Goal: Navigation & Orientation: Go to known website

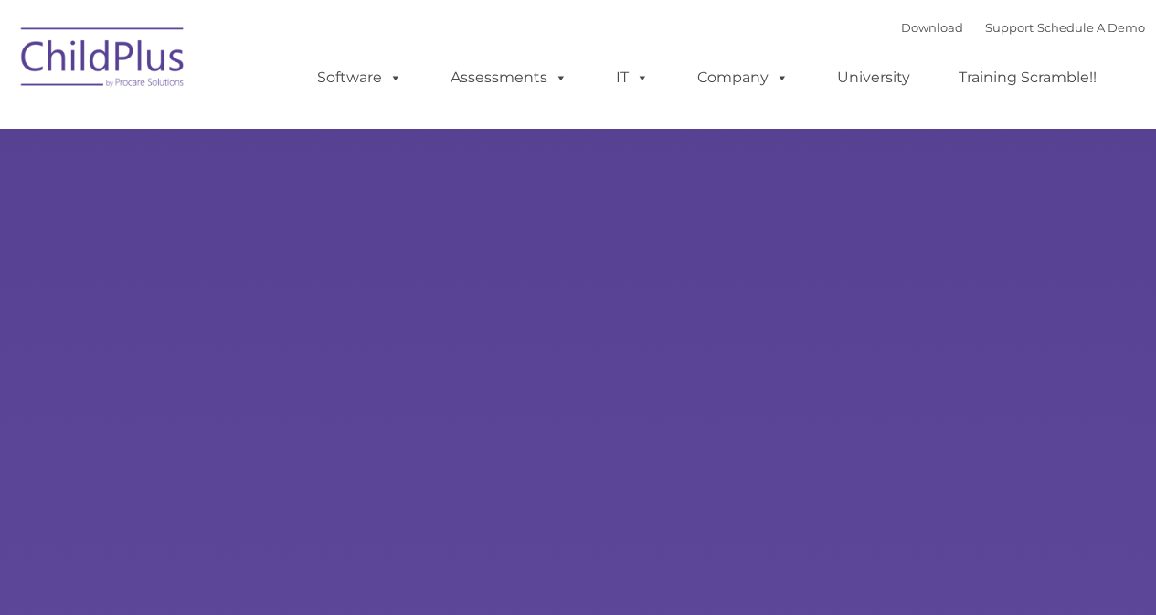
select select "MEDIUM"
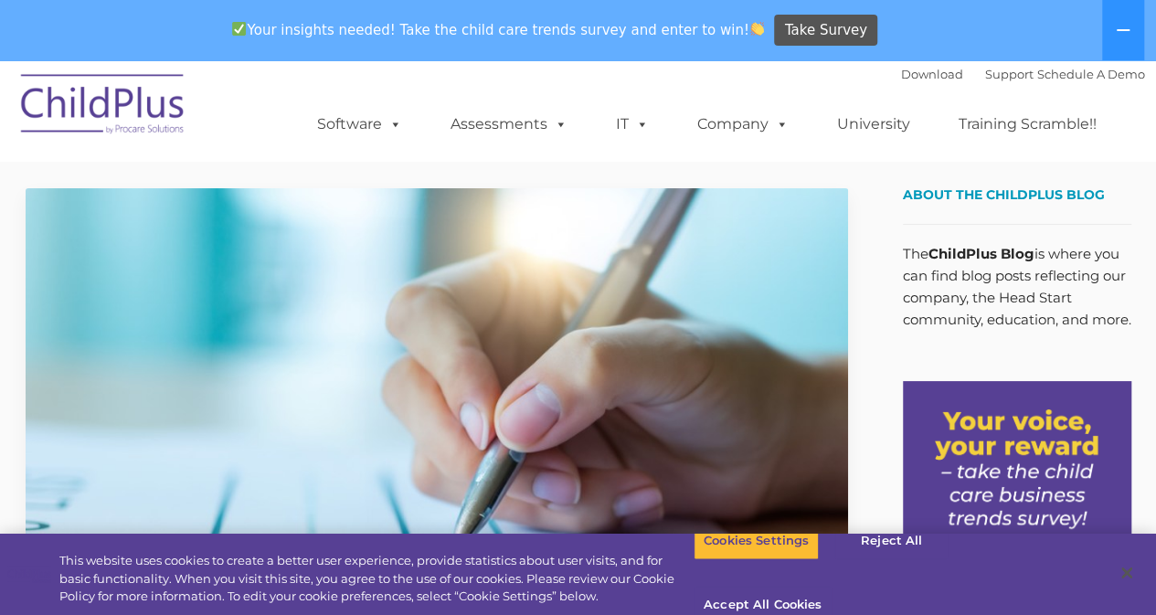
click at [69, 90] on img at bounding box center [103, 106] width 183 height 91
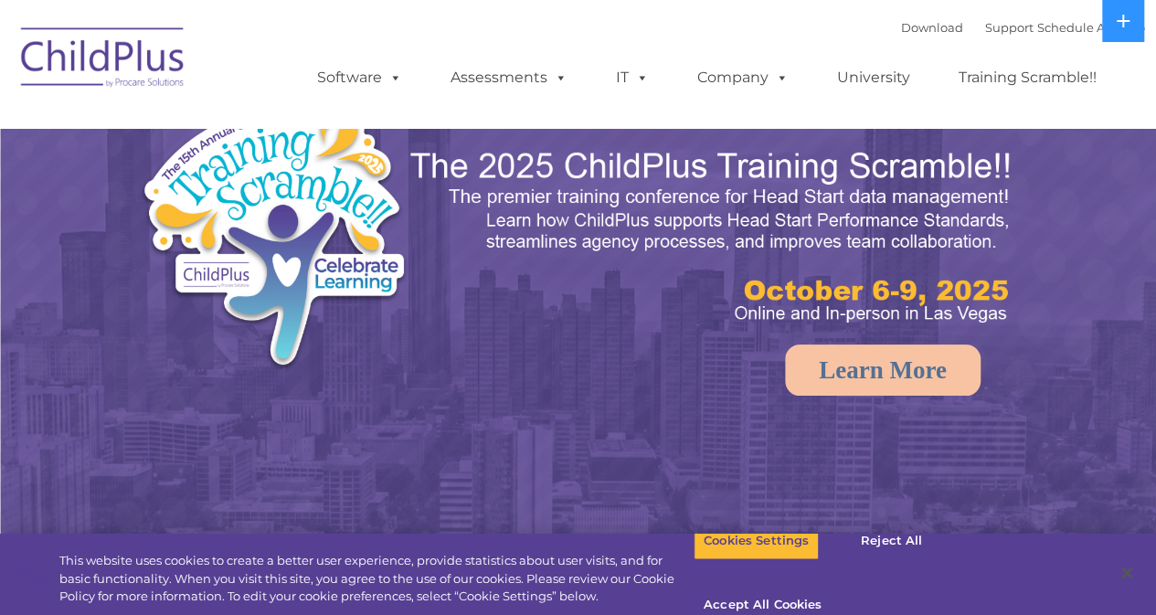
select select "MEDIUM"
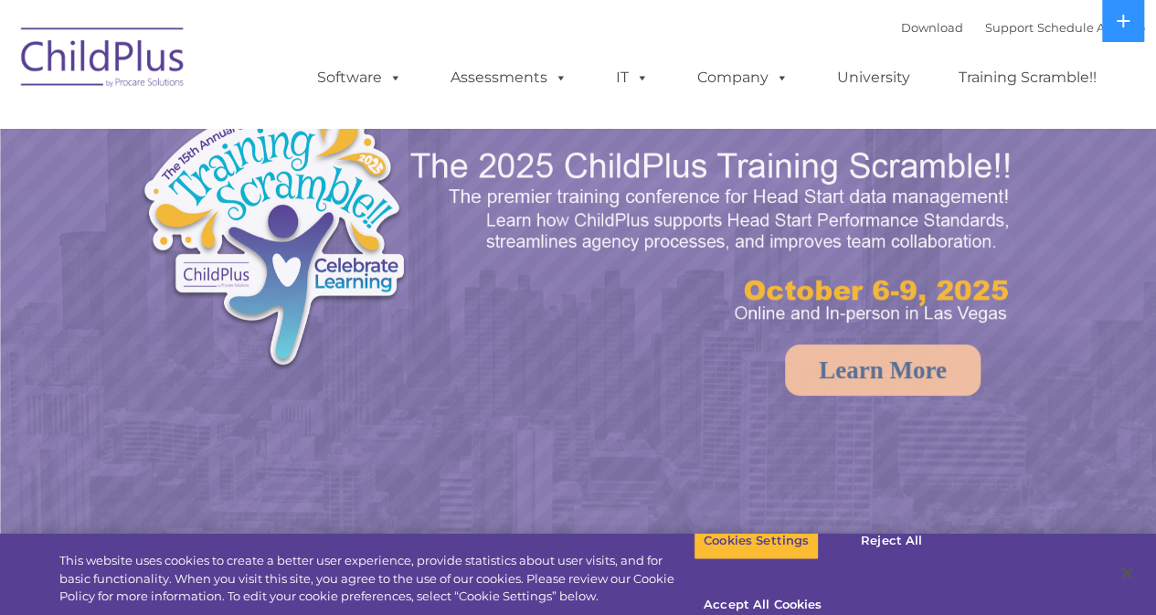
select select "MEDIUM"
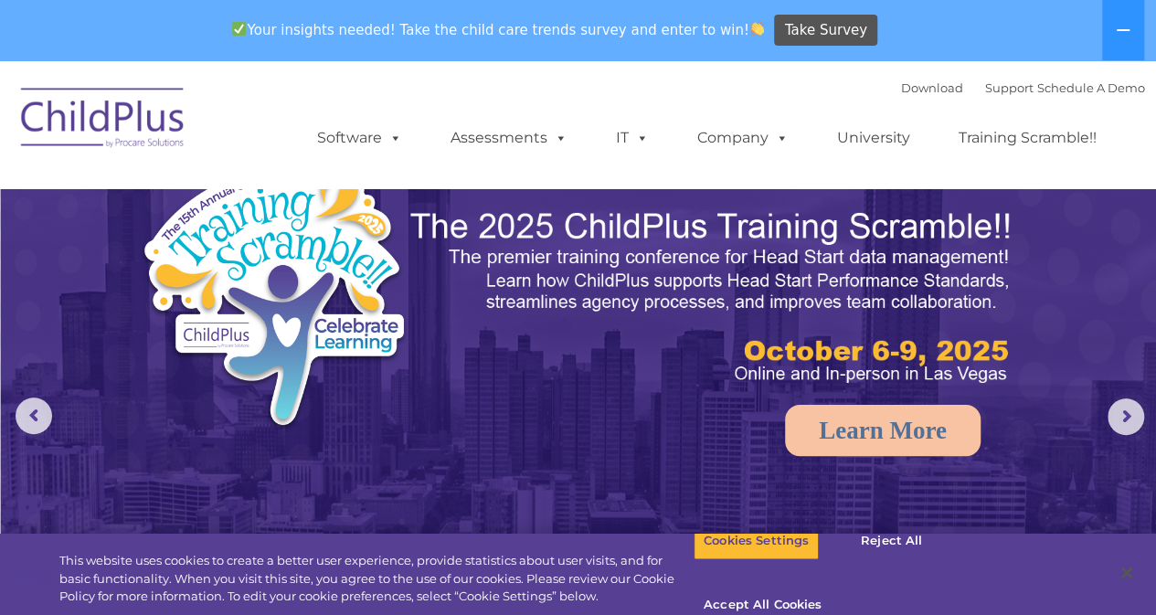
click at [119, 114] on img at bounding box center [103, 120] width 183 height 91
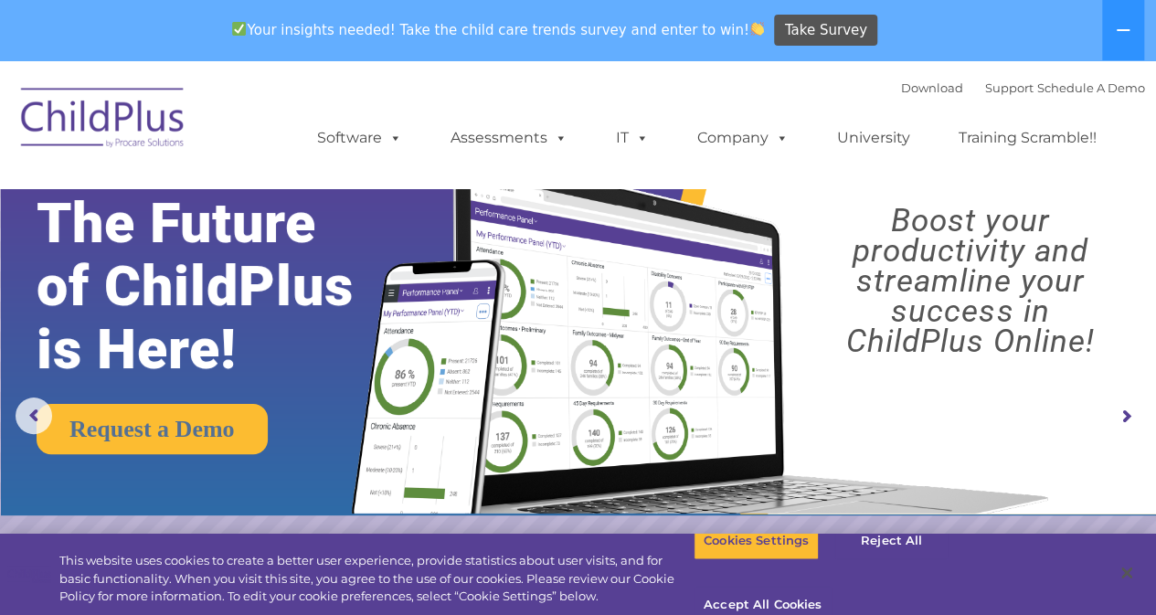
scroll to position [154, 0]
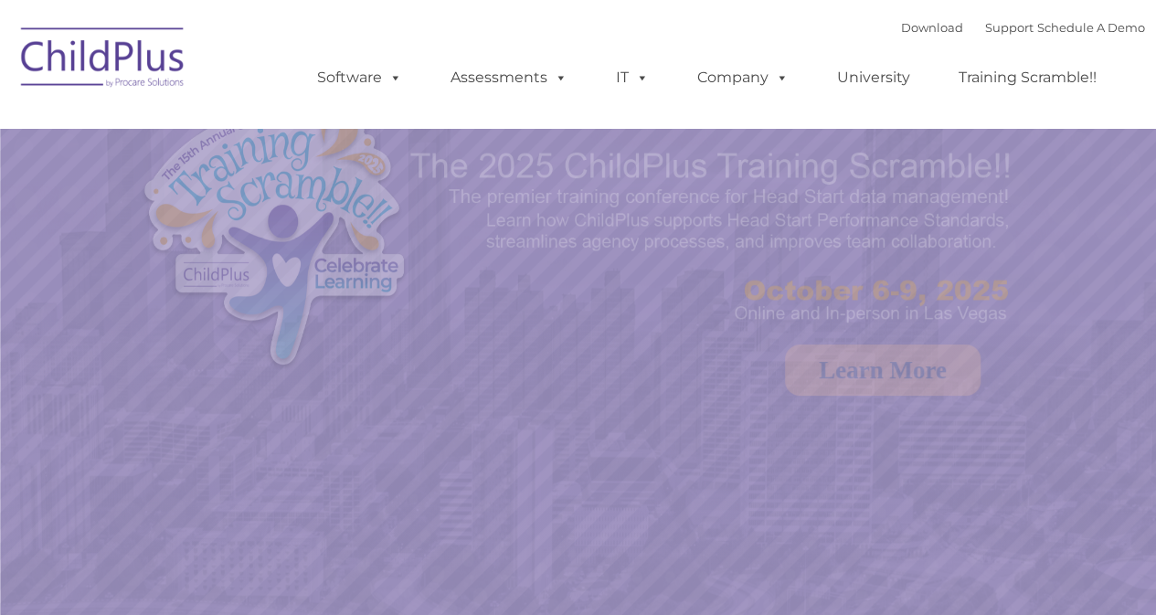
select select "MEDIUM"
